Goal: Register for event/course

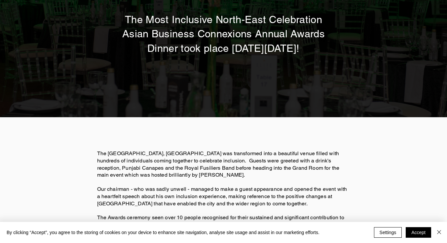
scroll to position [123, 0]
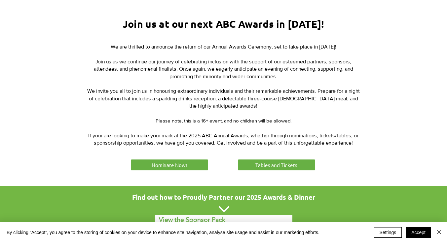
scroll to position [249, 0]
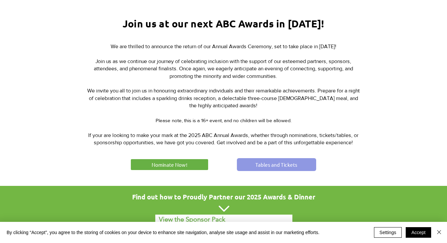
click at [281, 165] on span "Tables and Tickets" at bounding box center [276, 164] width 42 height 7
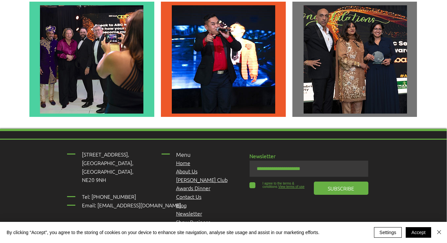
scroll to position [1759, 0]
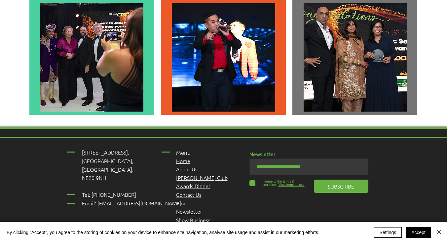
click at [194, 174] on span "[PERSON_NAME] Club" at bounding box center [202, 177] width 52 height 7
